Goal: Information Seeking & Learning: Learn about a topic

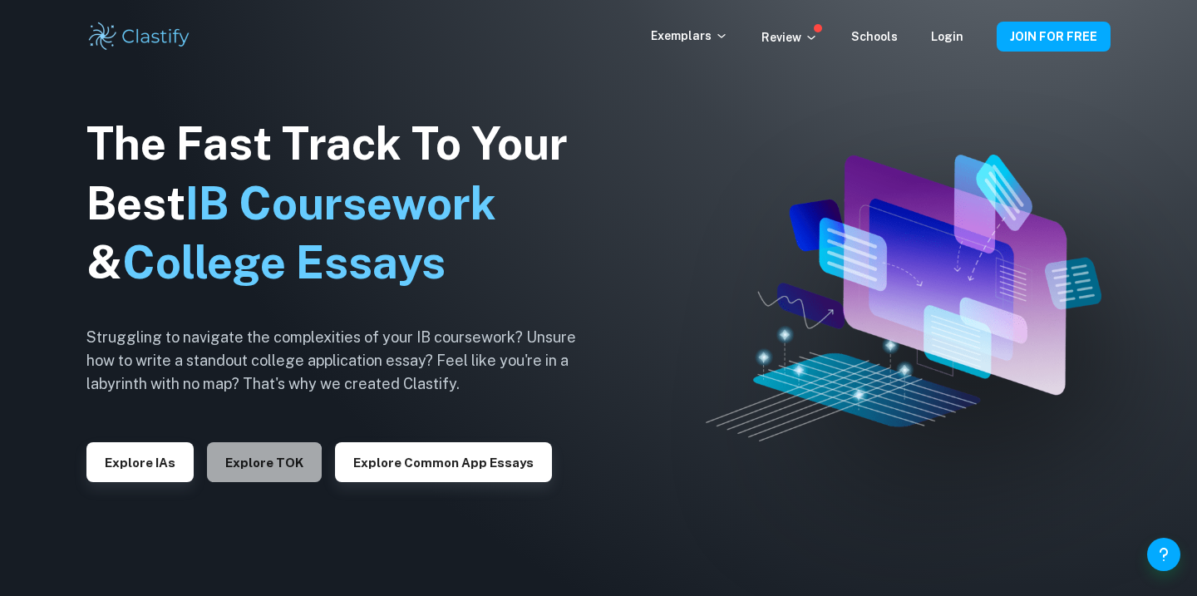
click at [244, 469] on button "Explore TOK" at bounding box center [264, 462] width 115 height 40
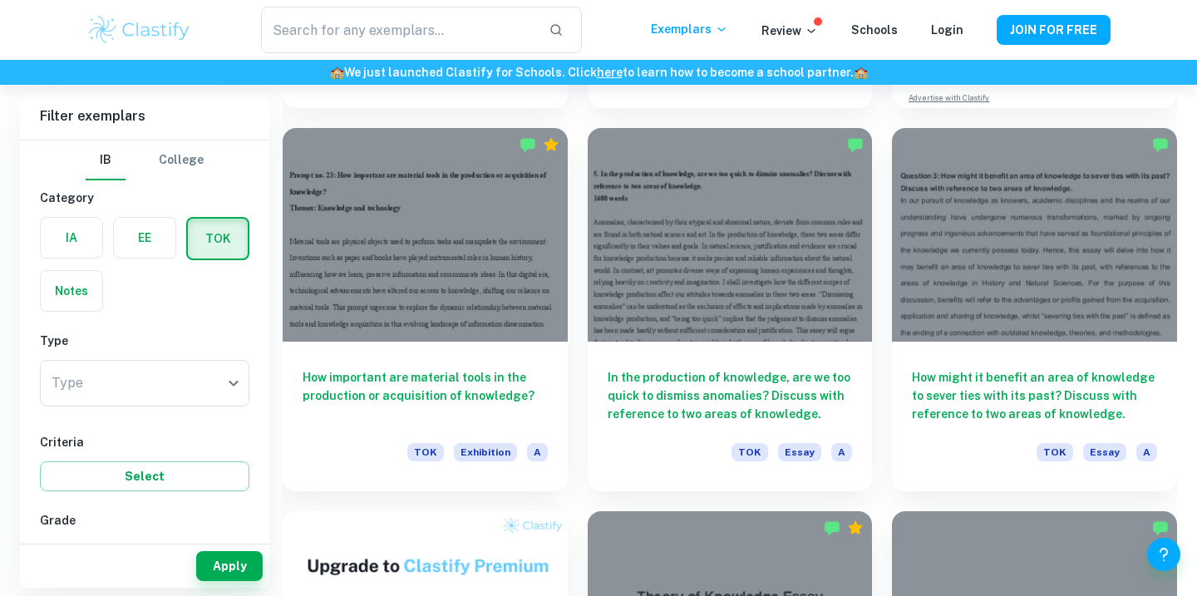
scroll to position [731, 0]
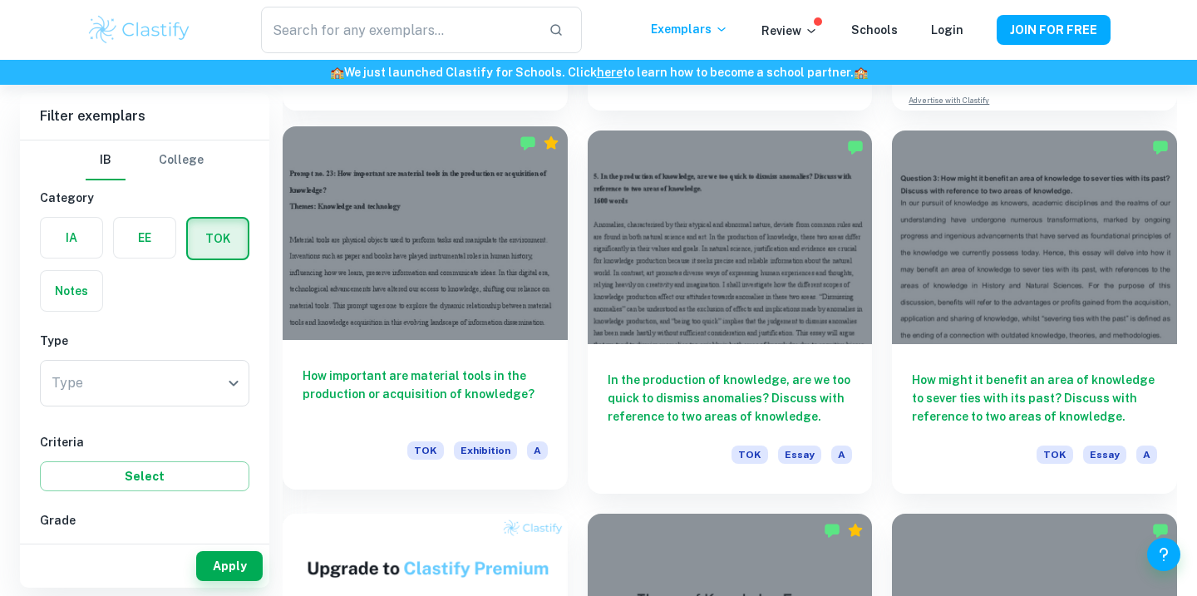
click at [451, 392] on h6 "How important are material tools in the production or acquisition of knowledge?" at bounding box center [425, 393] width 245 height 55
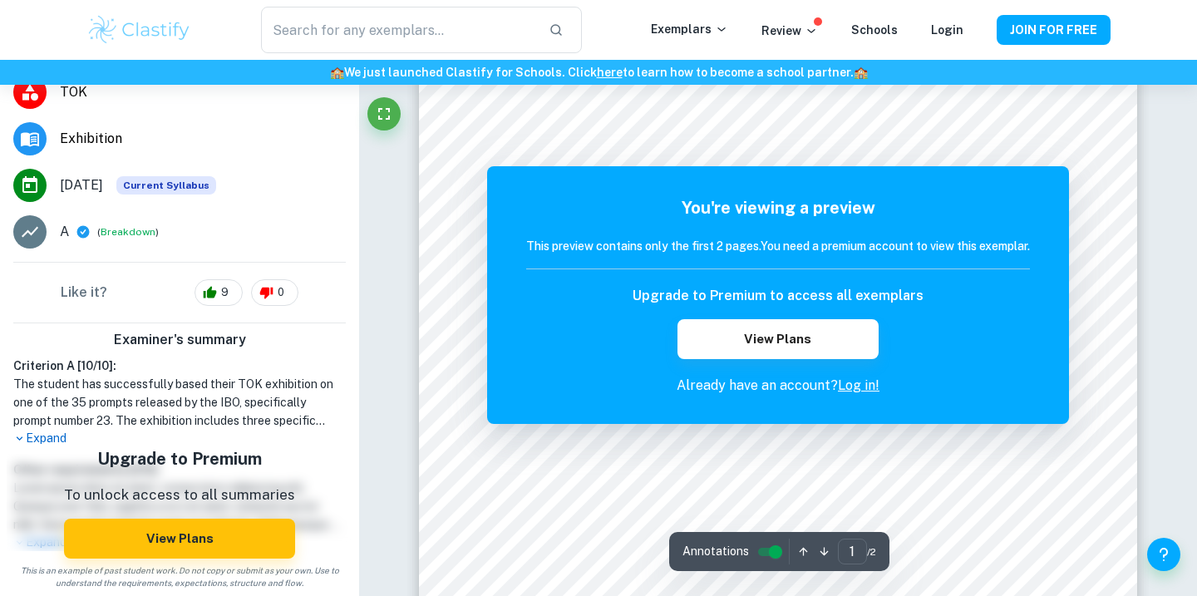
scroll to position [427, 0]
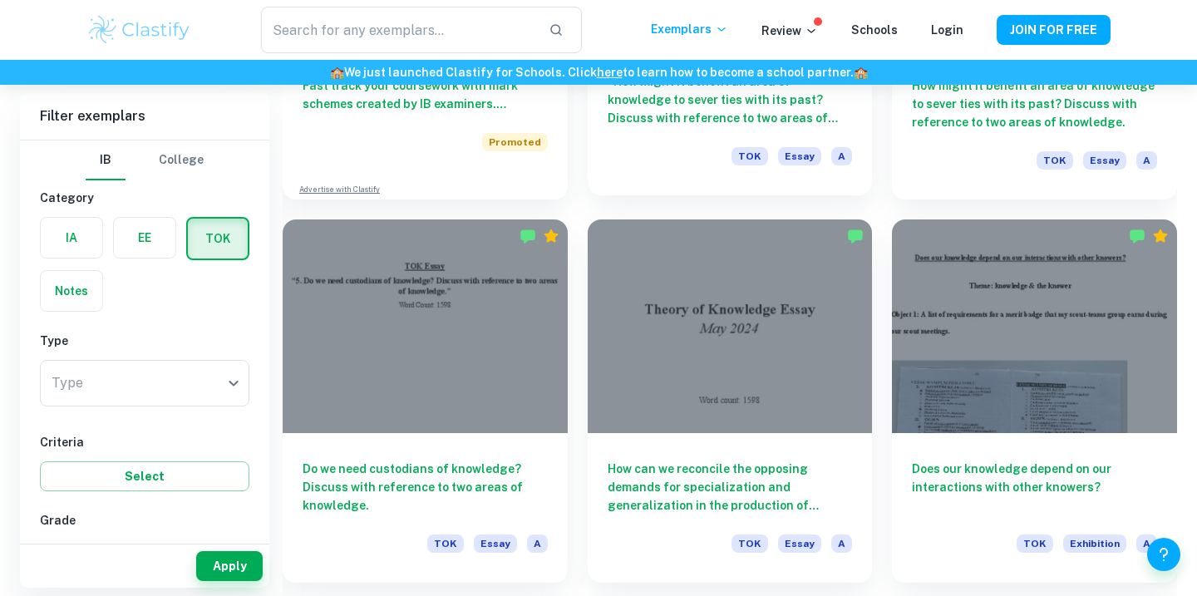
scroll to position [1374, 0]
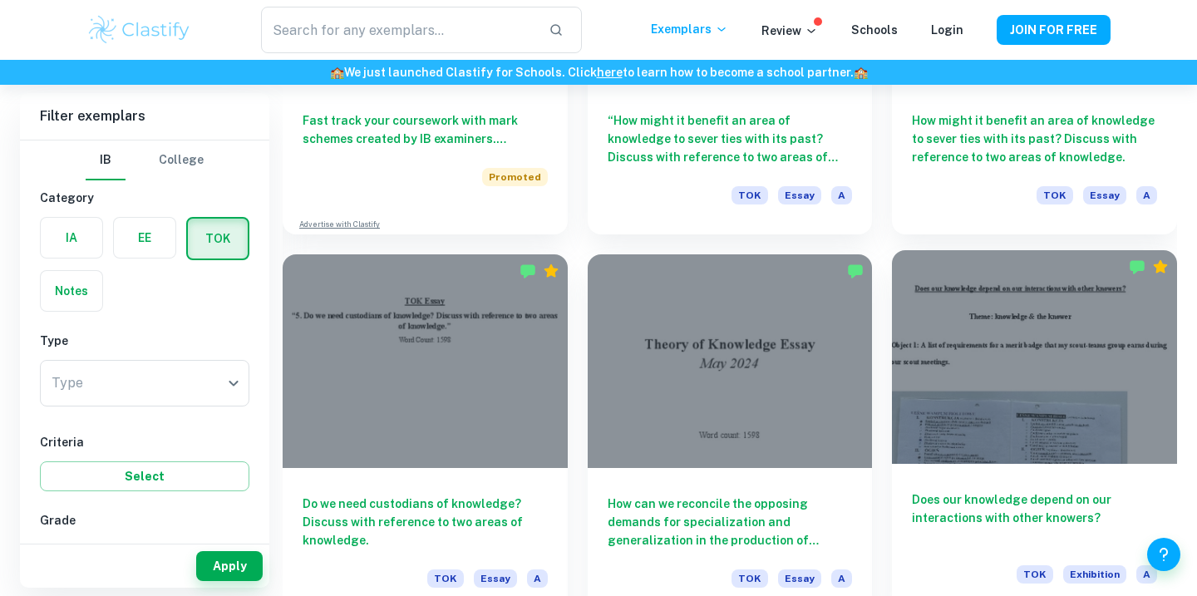
click at [1042, 427] on div at bounding box center [1034, 357] width 285 height 214
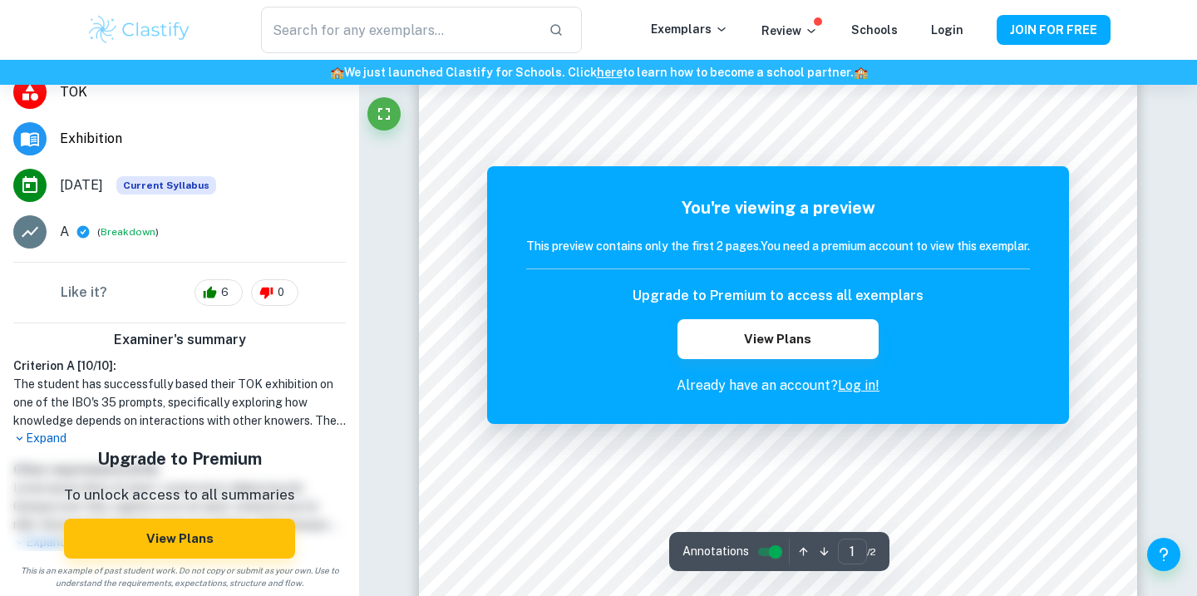
scroll to position [407, 0]
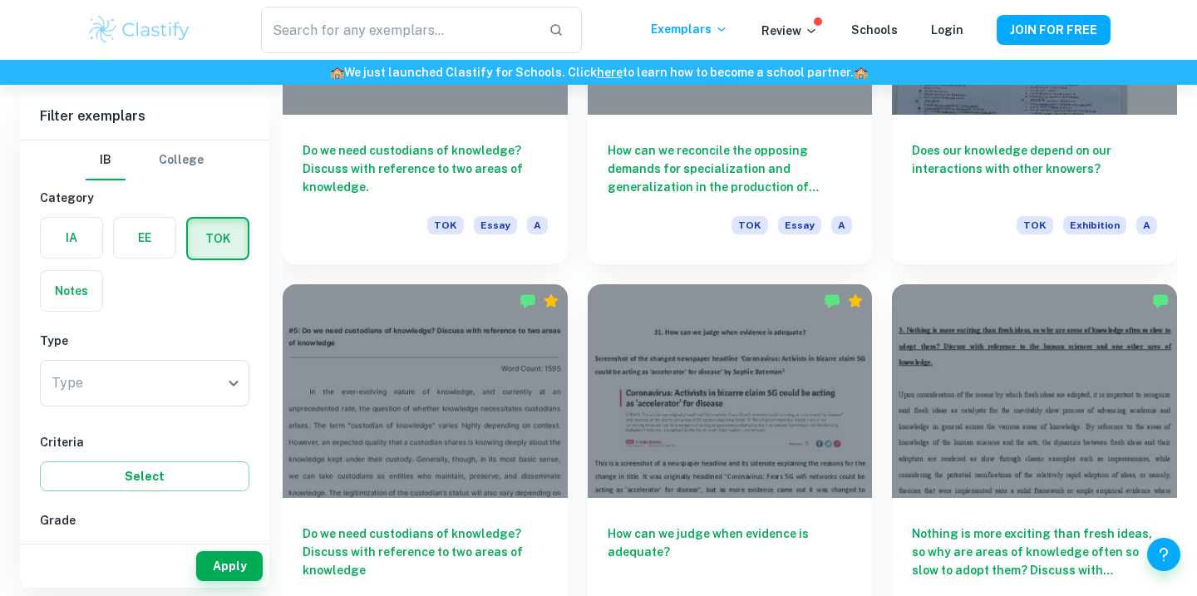
scroll to position [1724, 0]
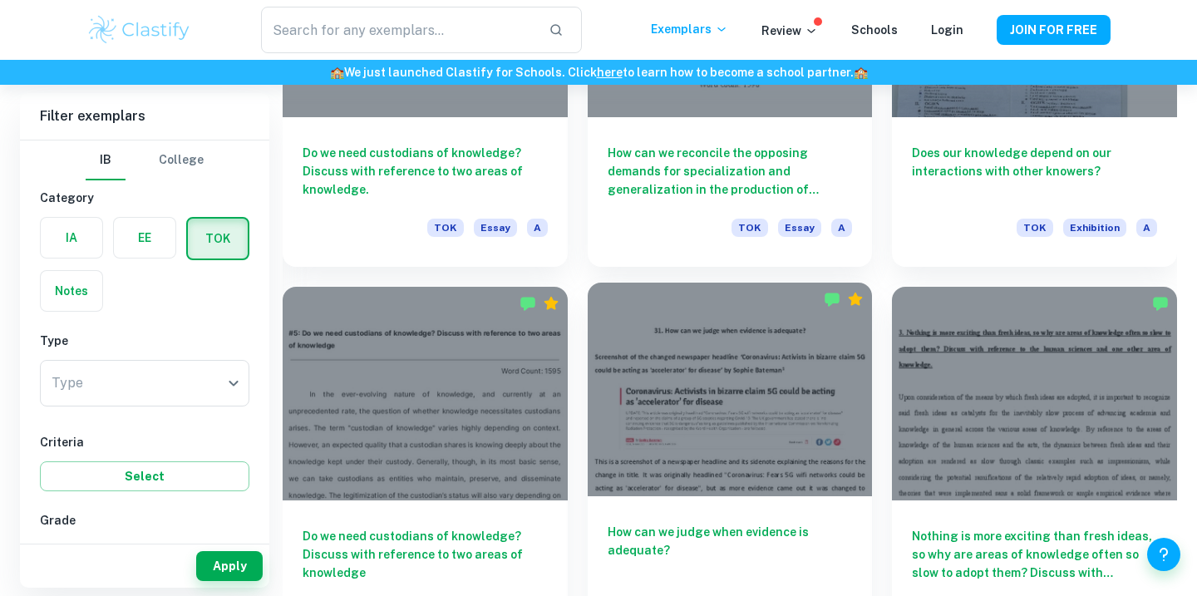
click at [726, 441] on div at bounding box center [730, 390] width 285 height 214
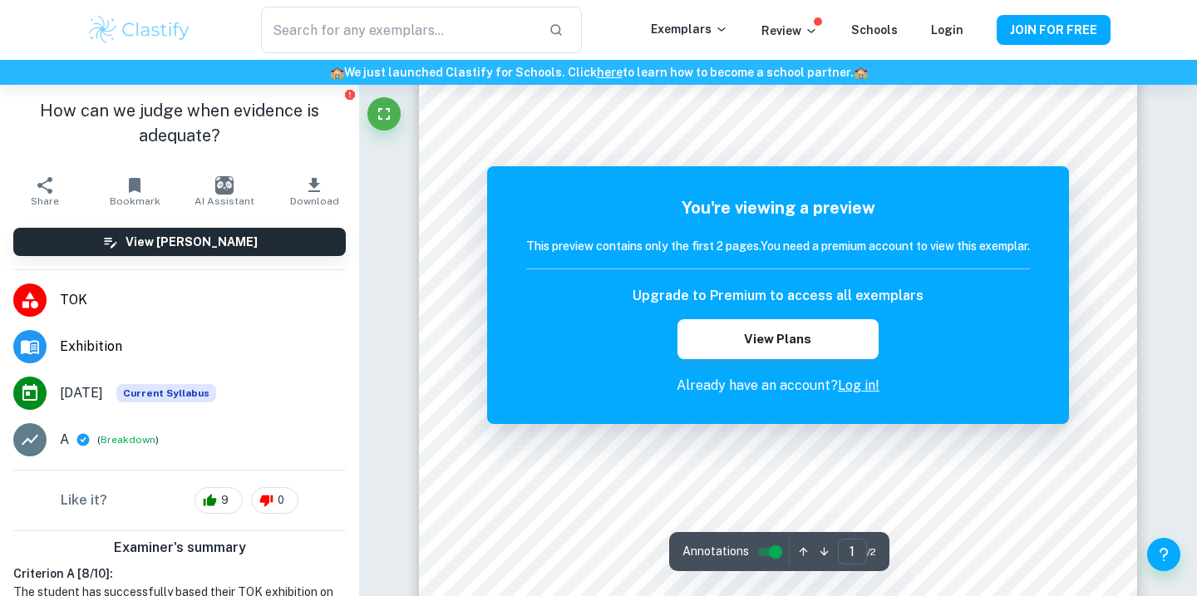
scroll to position [203, 0]
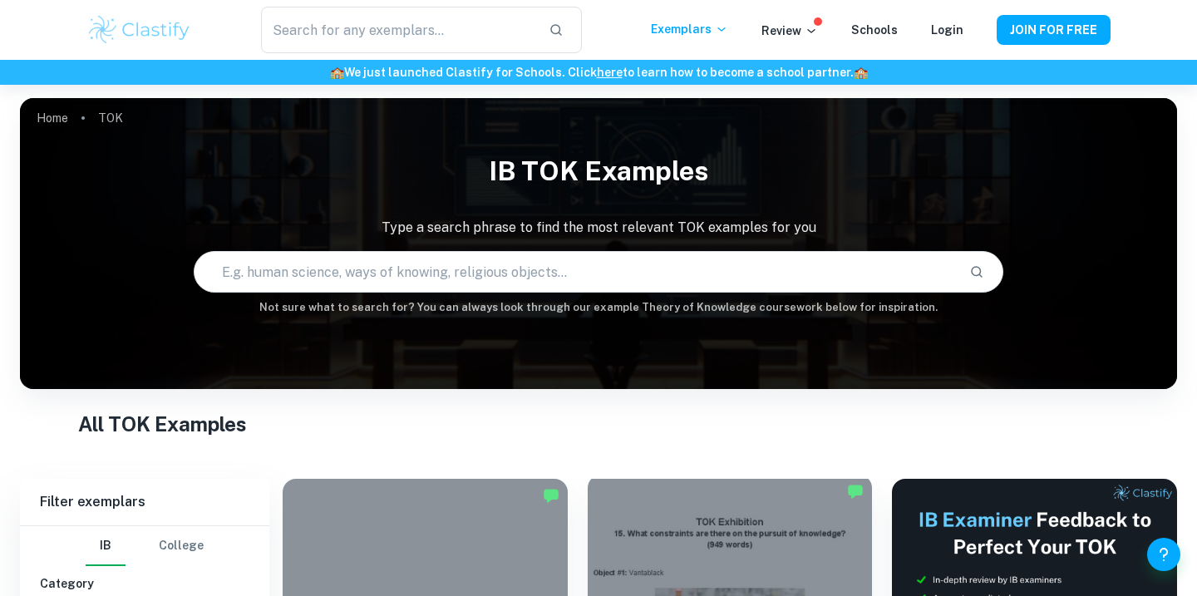
scroll to position [148, 0]
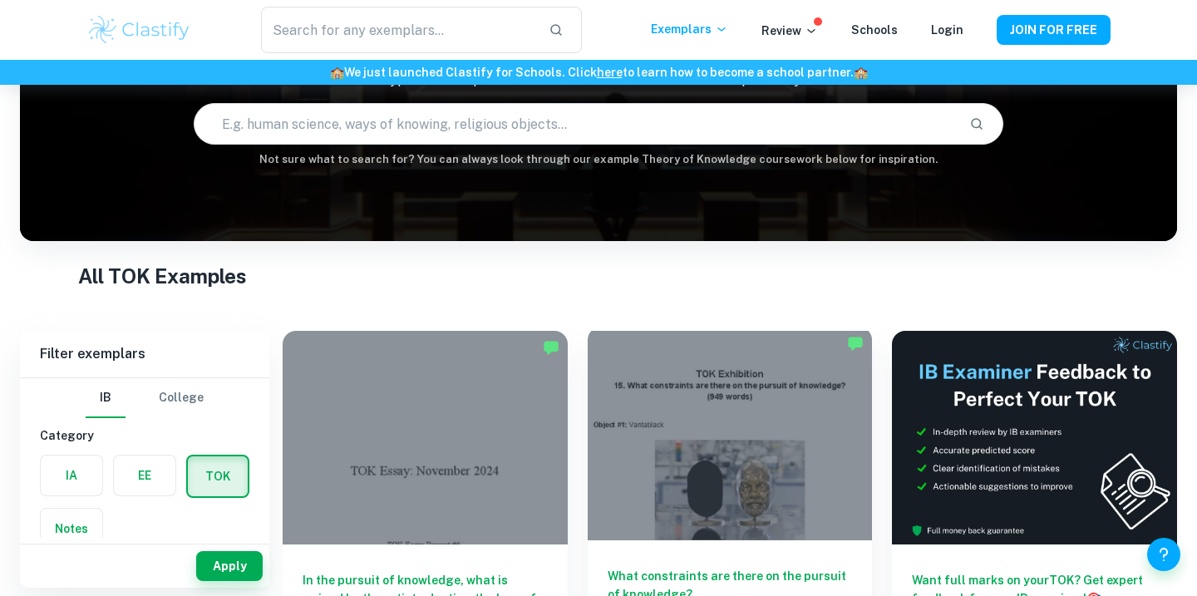
click at [726, 443] on div at bounding box center [730, 434] width 285 height 214
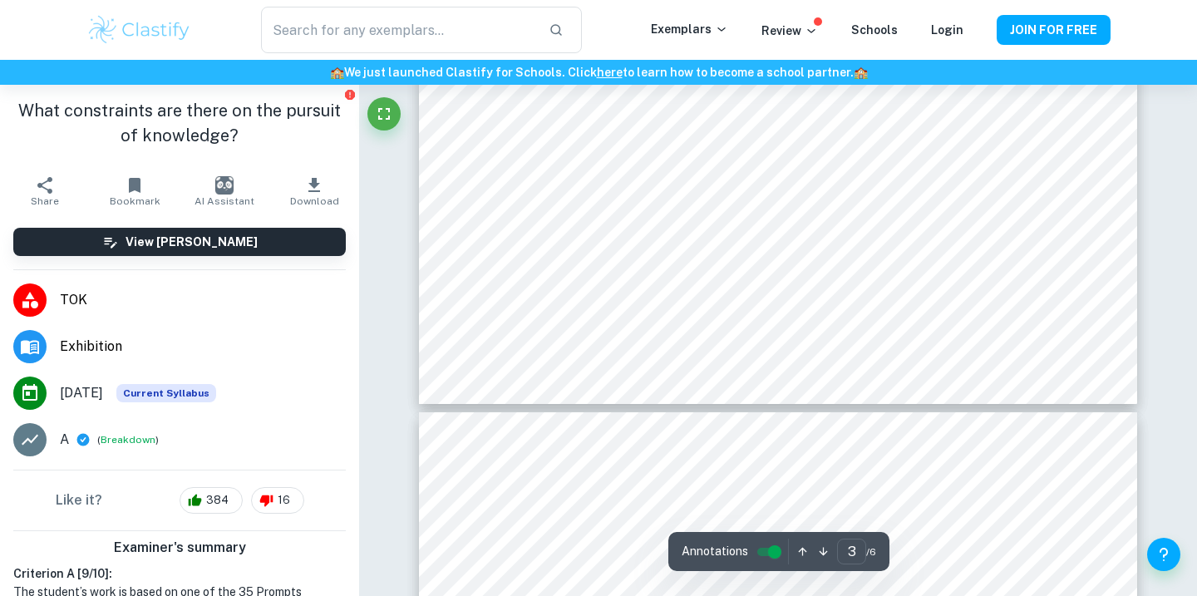
scroll to position [2737, 0]
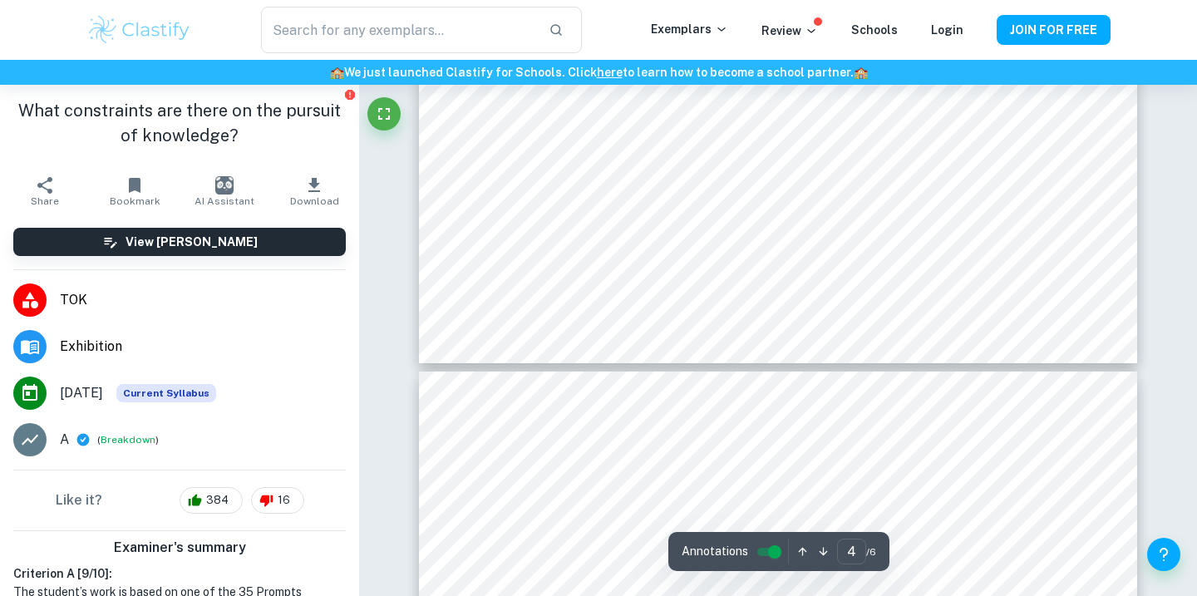
type input "5"
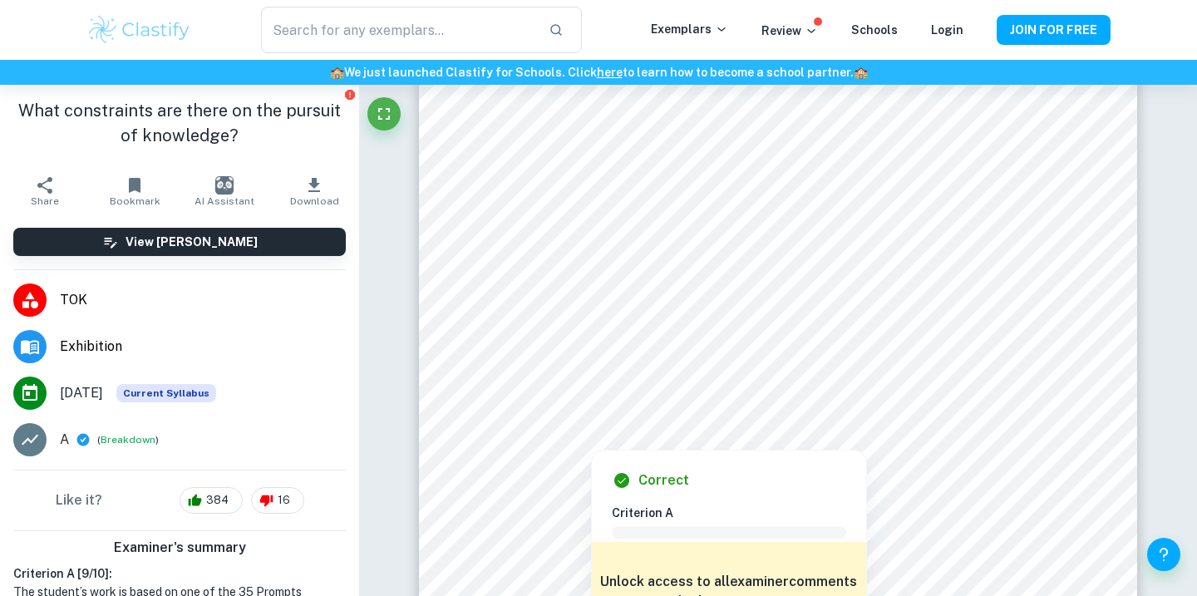
scroll to position [208, 0]
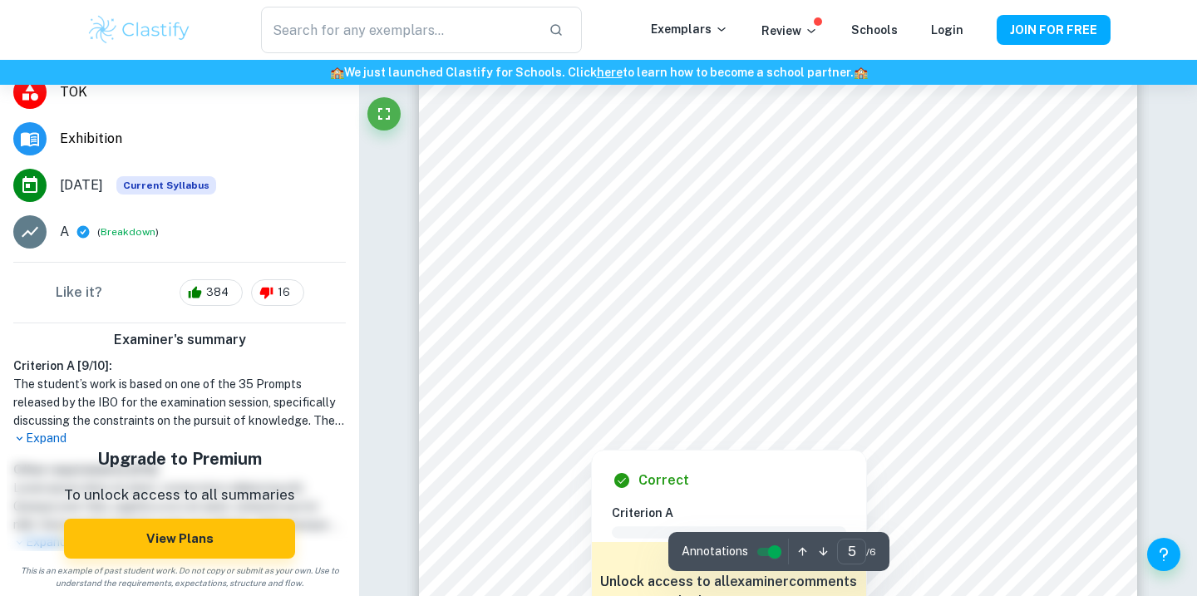
click at [628, 411] on div at bounding box center [768, 418] width 529 height 22
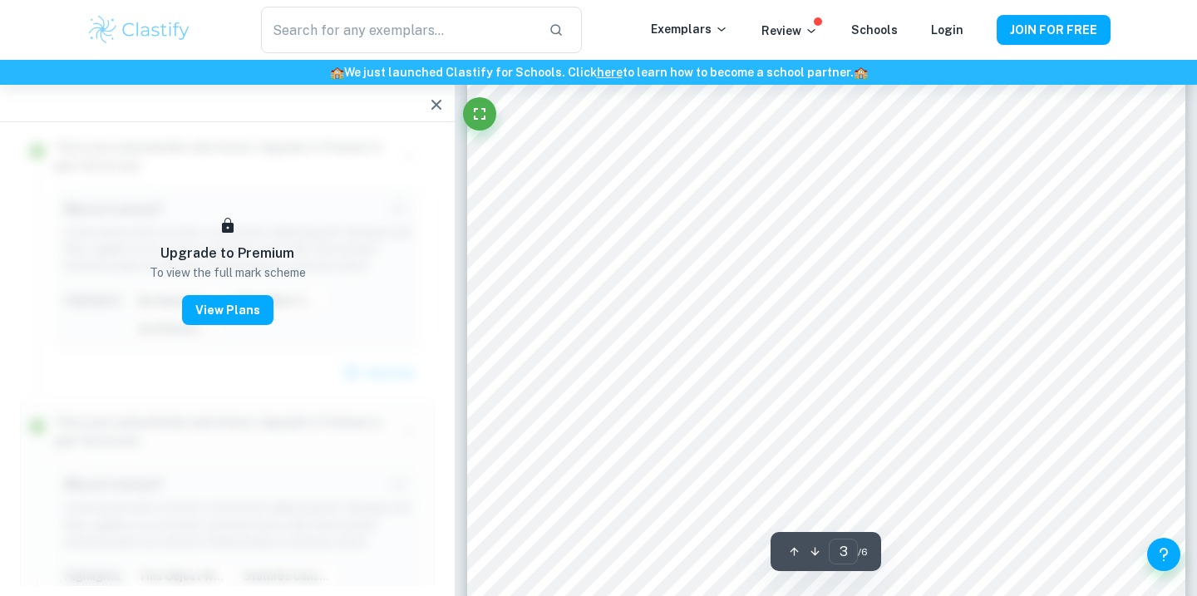
scroll to position [2355, 0]
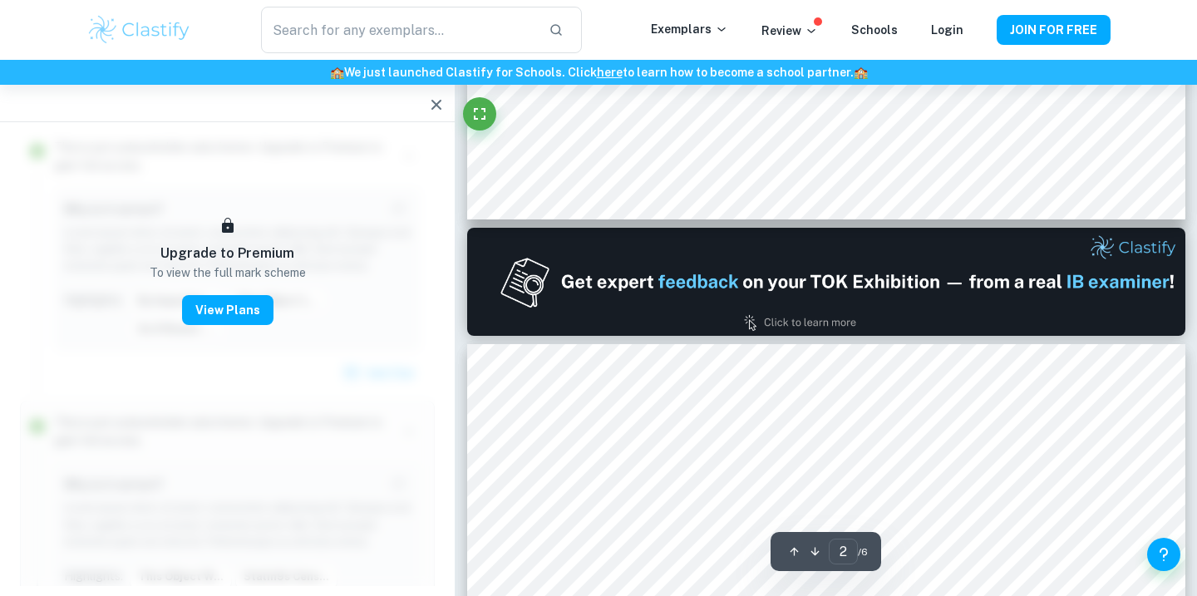
type input "1"
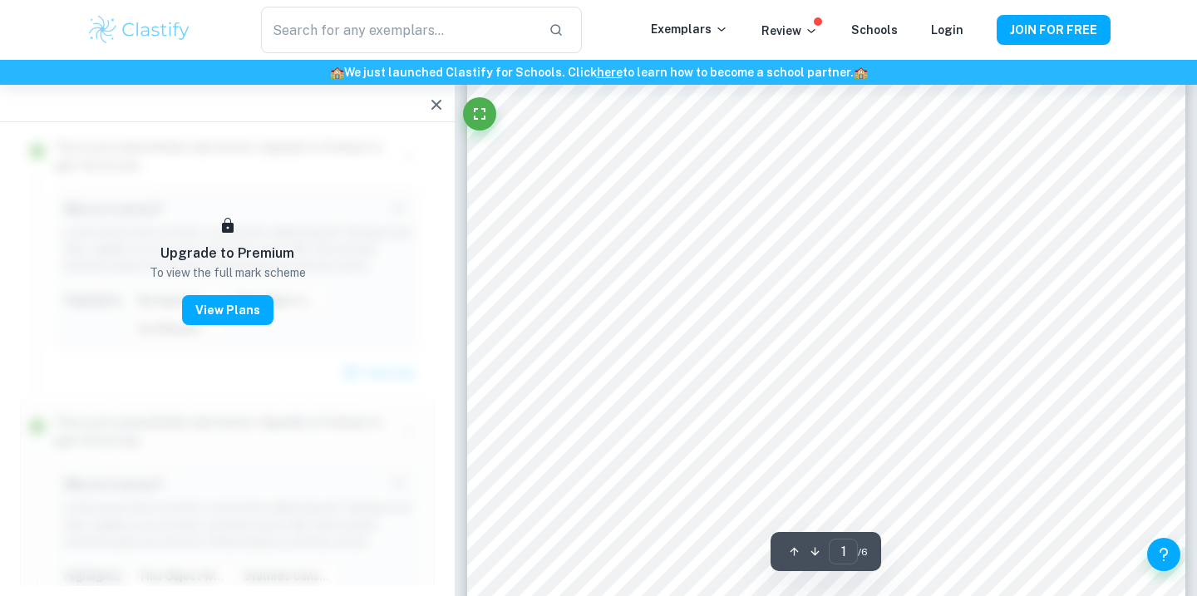
scroll to position [42, 0]
